Goal: Navigation & Orientation: Find specific page/section

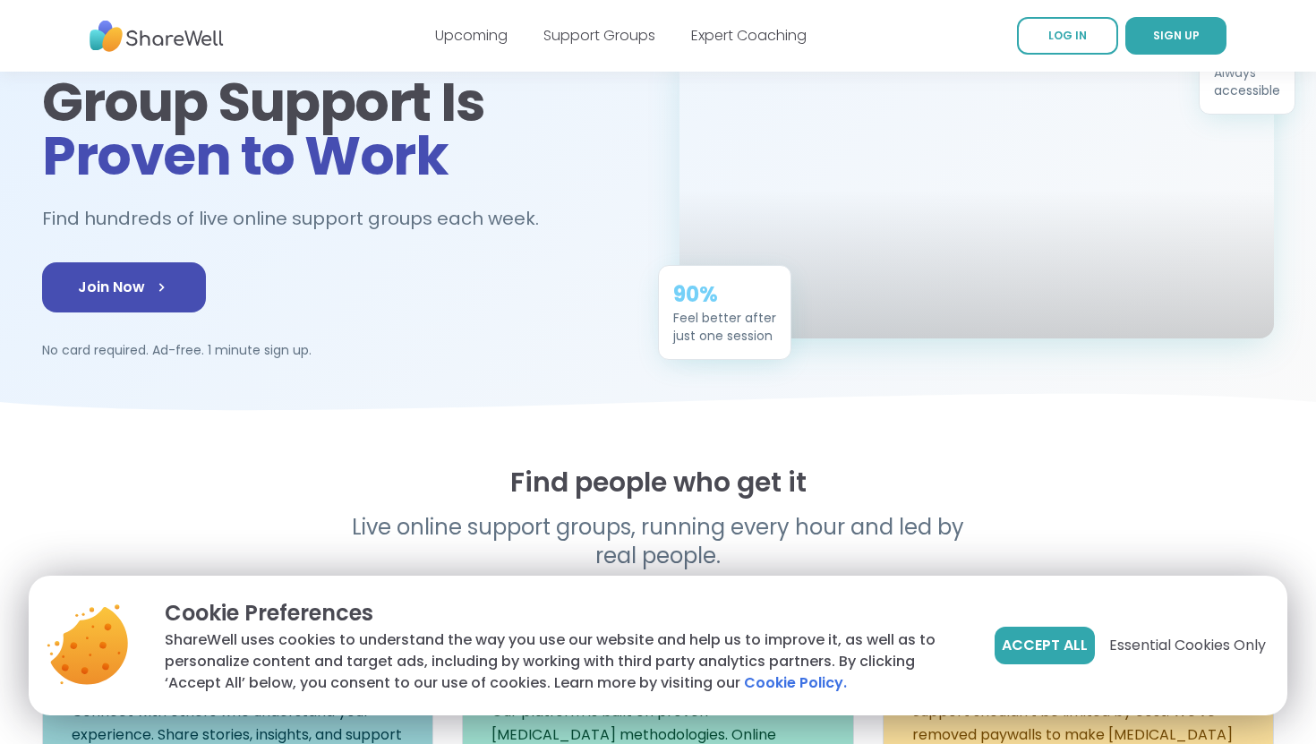
scroll to position [172, 0]
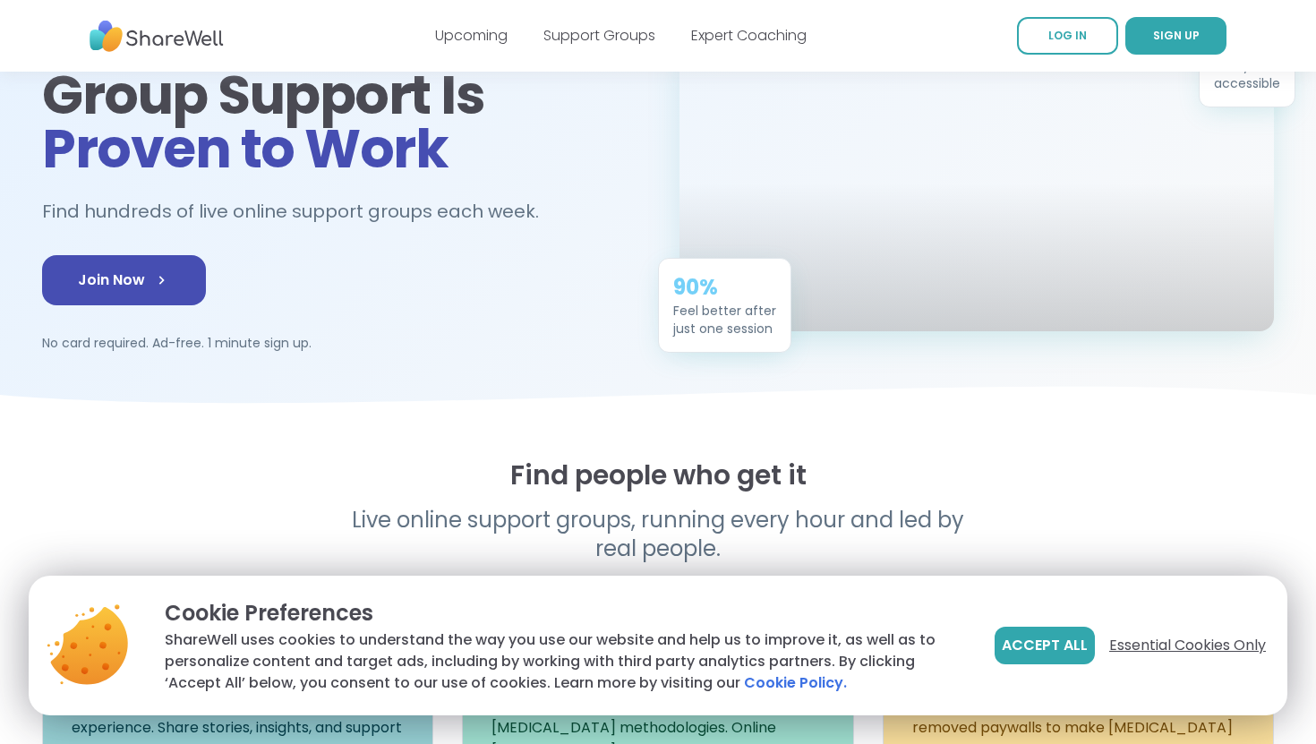
click at [1151, 638] on span "Essential Cookies Only" at bounding box center [1187, 645] width 157 height 21
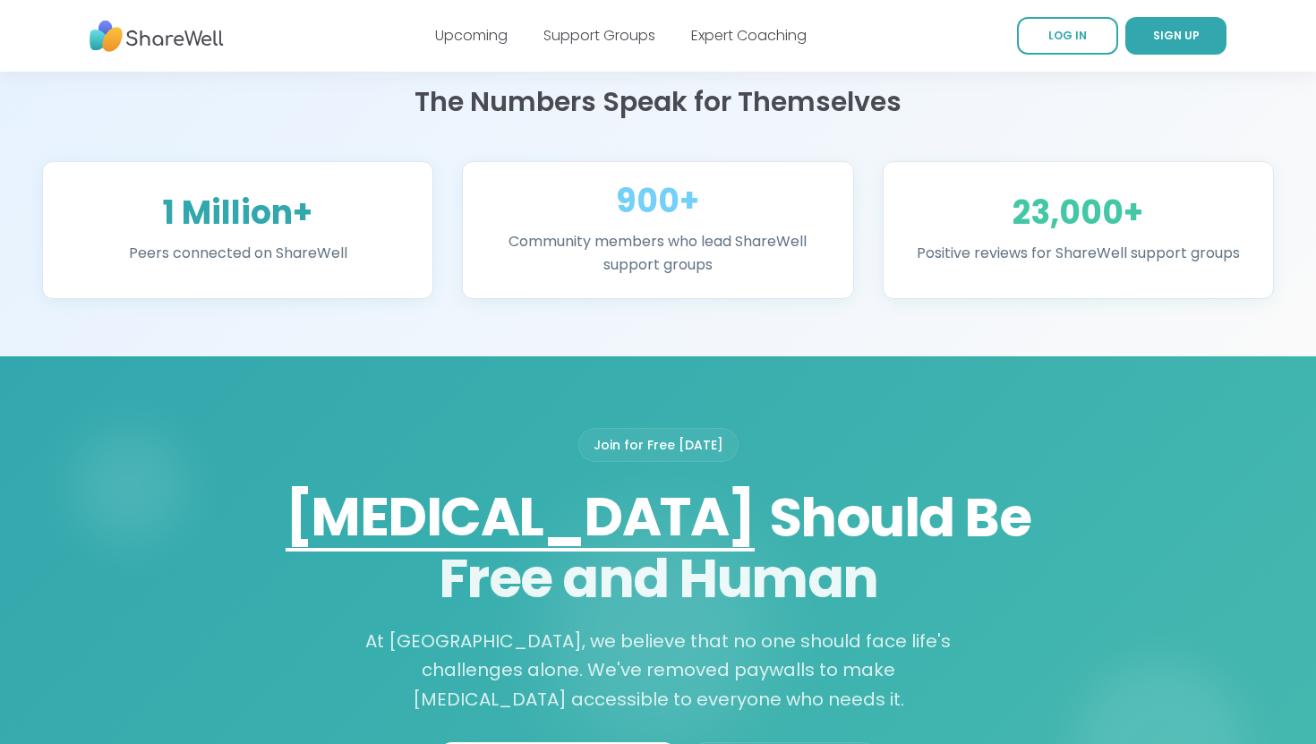
scroll to position [1155, 0]
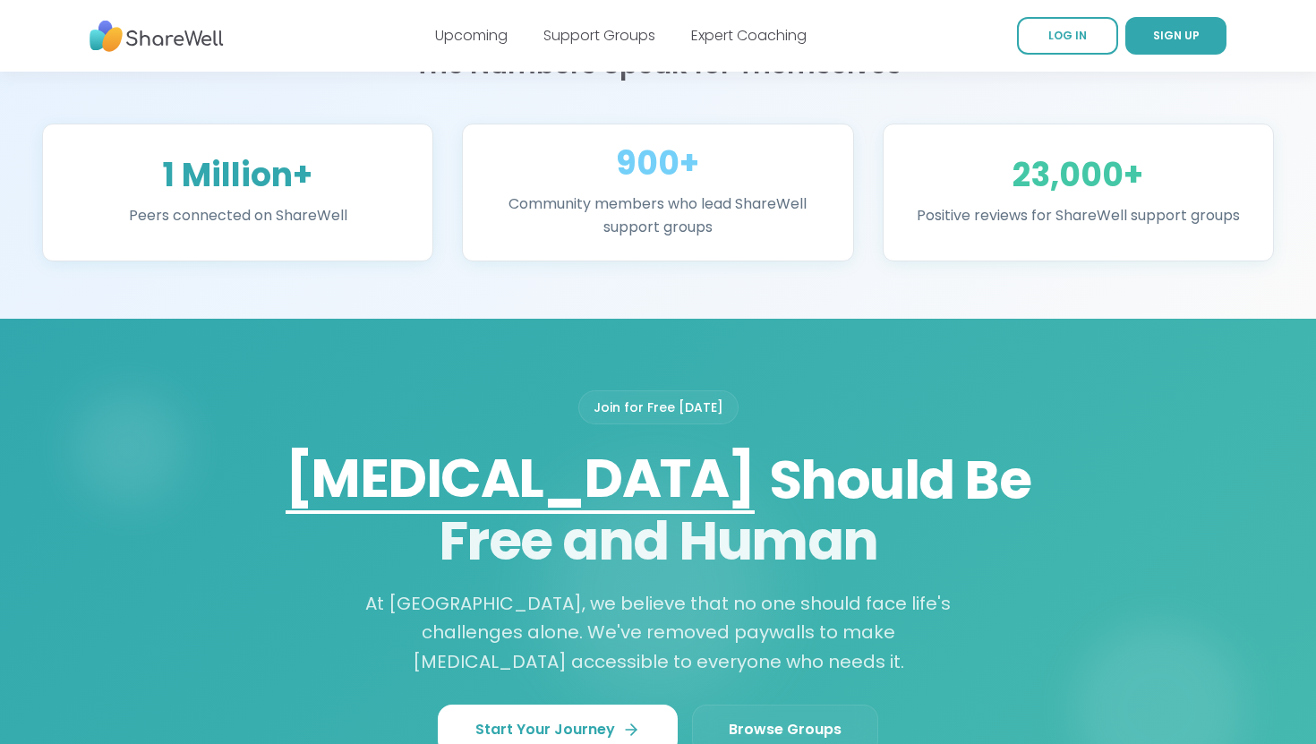
click at [210, 33] on img at bounding box center [157, 36] width 134 height 49
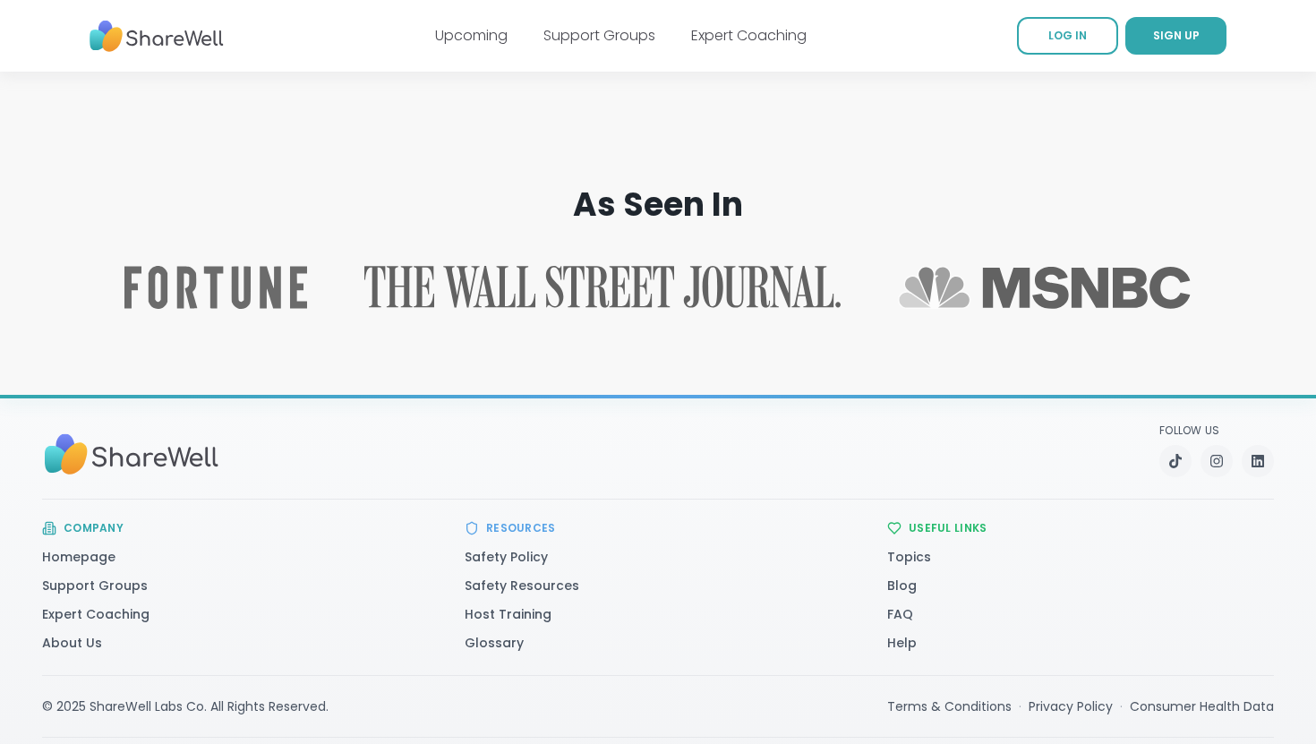
scroll to position [2822, 0]
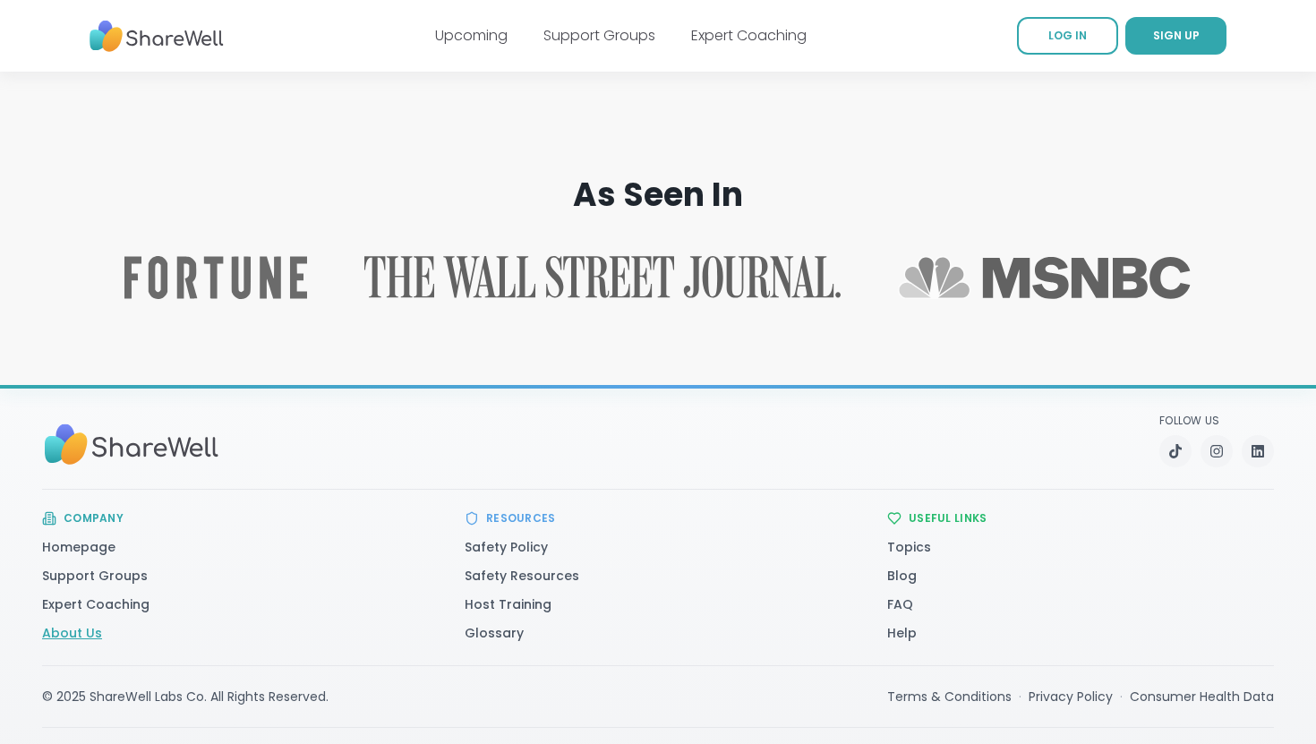
click at [71, 624] on link "About Us" at bounding box center [72, 633] width 60 height 18
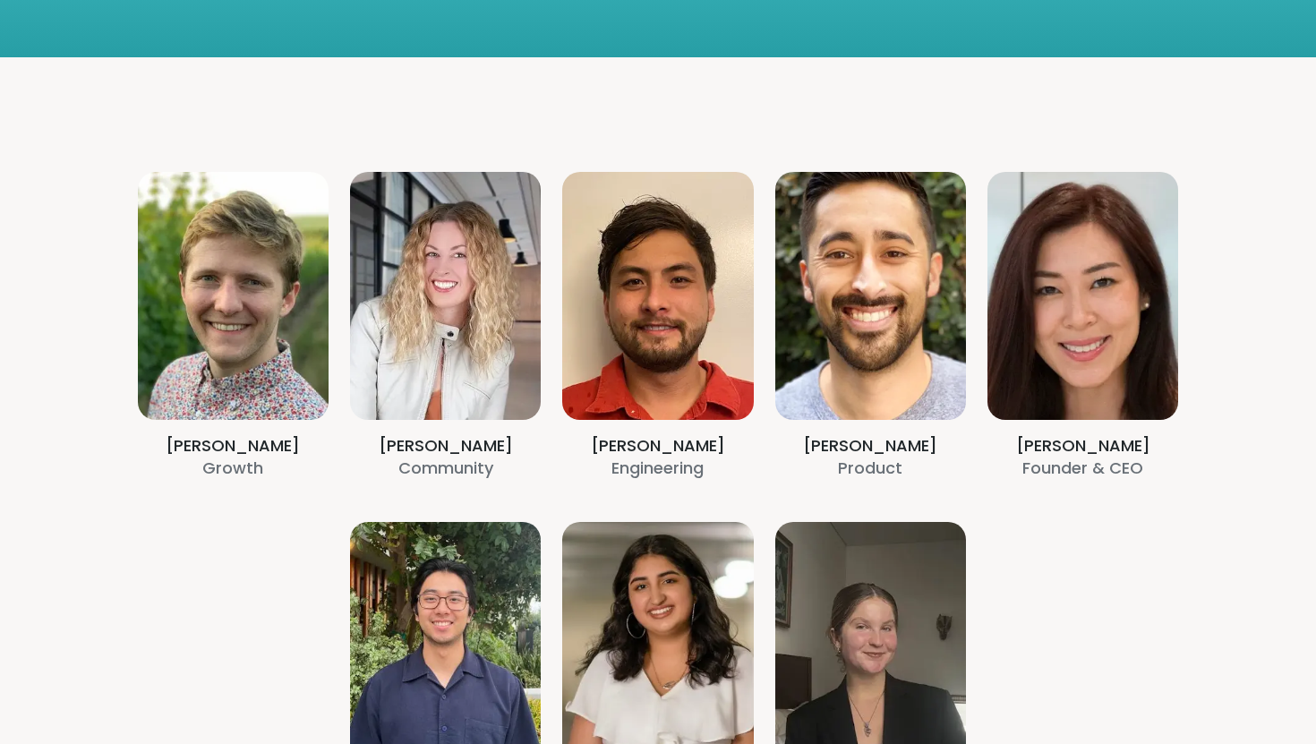
scroll to position [383, 0]
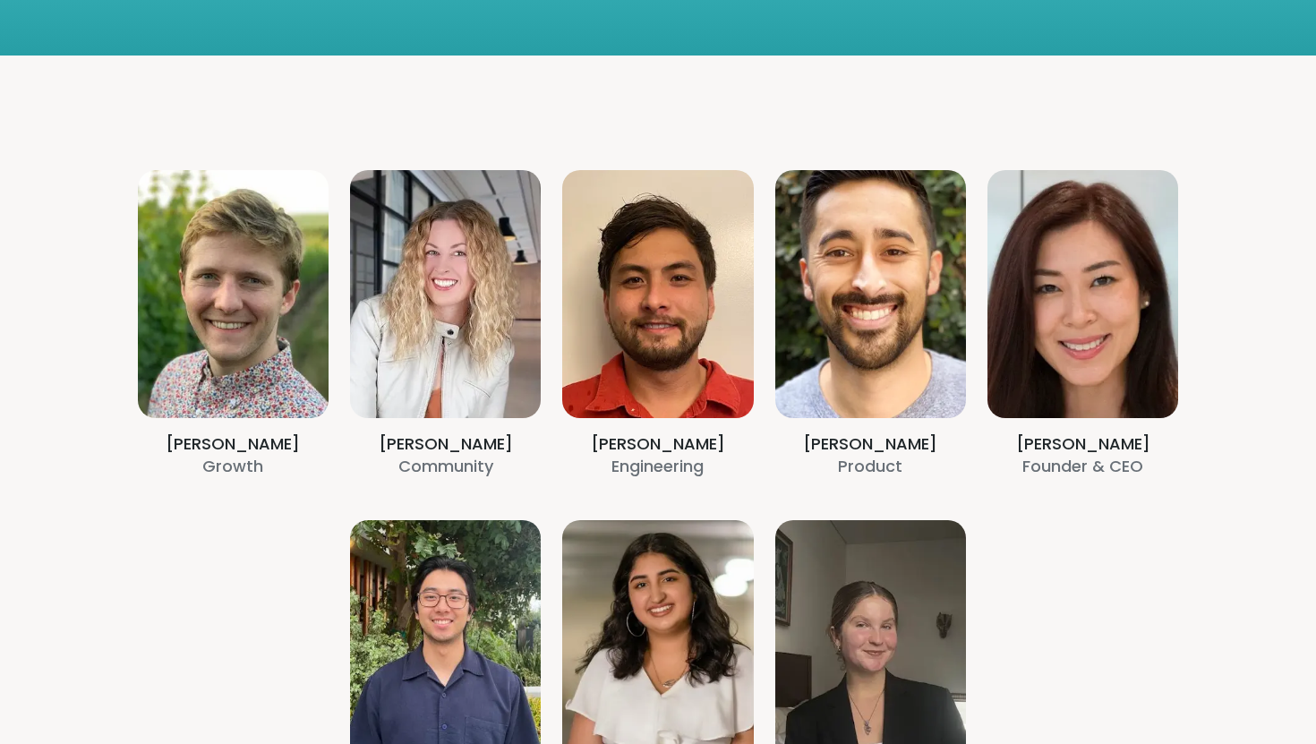
click at [712, 324] on section "Alex Darling Growth Amy Vaninetti Community Billy Herr Engineering Brett Memsic…" at bounding box center [657, 498] width 1289 height 887
click at [654, 451] on section "Alex Darling Growth Amy Vaninetti Community Billy Herr Engineering Brett Memsic…" at bounding box center [657, 498] width 1289 height 887
